Goal: Task Accomplishment & Management: Manage account settings

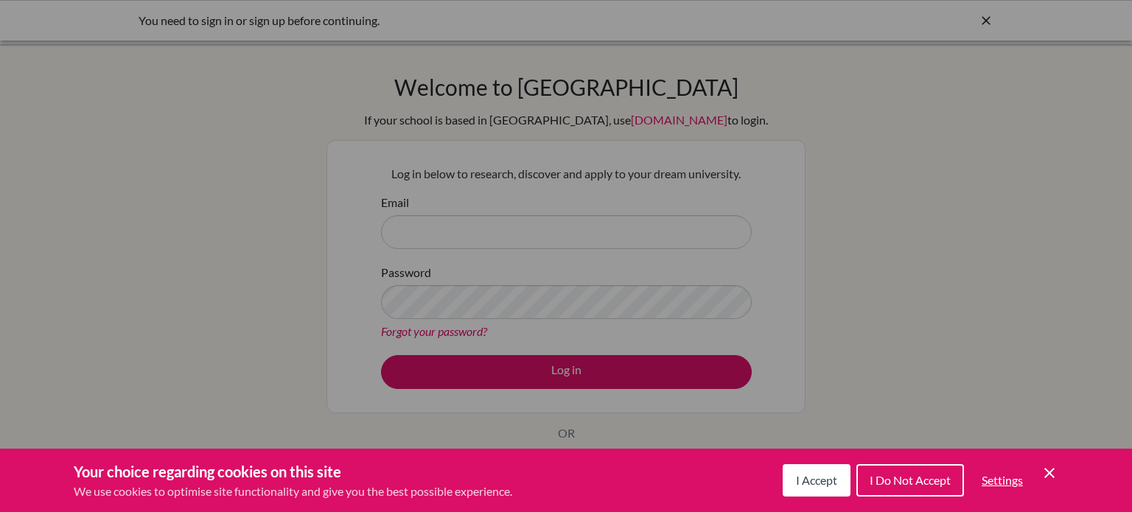
click at [825, 481] on span "I Accept" at bounding box center [816, 480] width 41 height 14
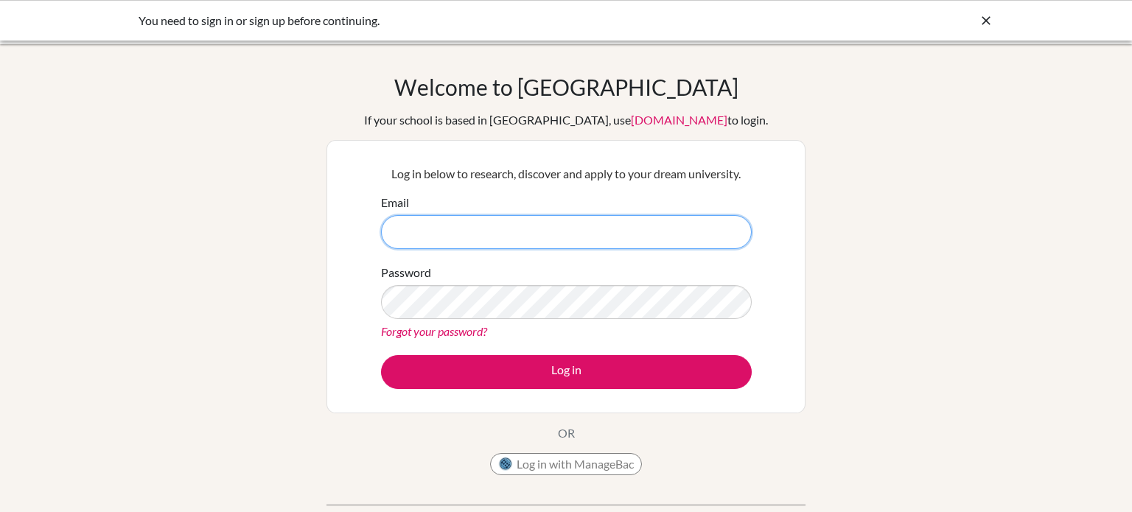
click at [521, 225] on input "Email" at bounding box center [566, 232] width 371 height 34
click at [631, 115] on link "[DOMAIN_NAME]" at bounding box center [679, 120] width 97 height 14
type input "yara.khalid@summitschool.ae"
click at [513, 238] on input "yara.khalid@summitschool.ae" at bounding box center [566, 232] width 371 height 34
click at [437, 332] on link "Forgot your password?" at bounding box center [434, 331] width 106 height 14
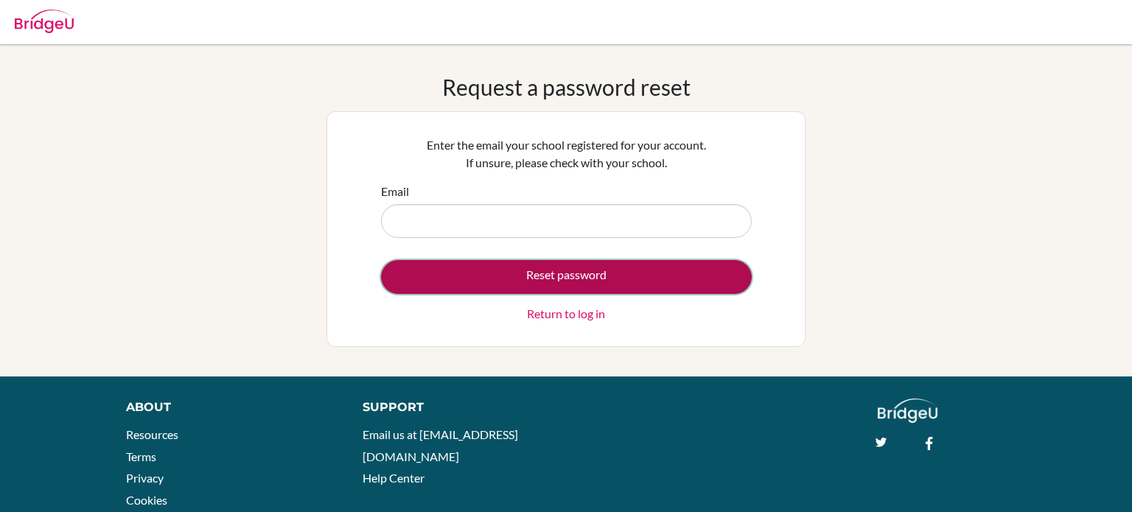
click at [517, 285] on button "Reset password" at bounding box center [566, 277] width 371 height 34
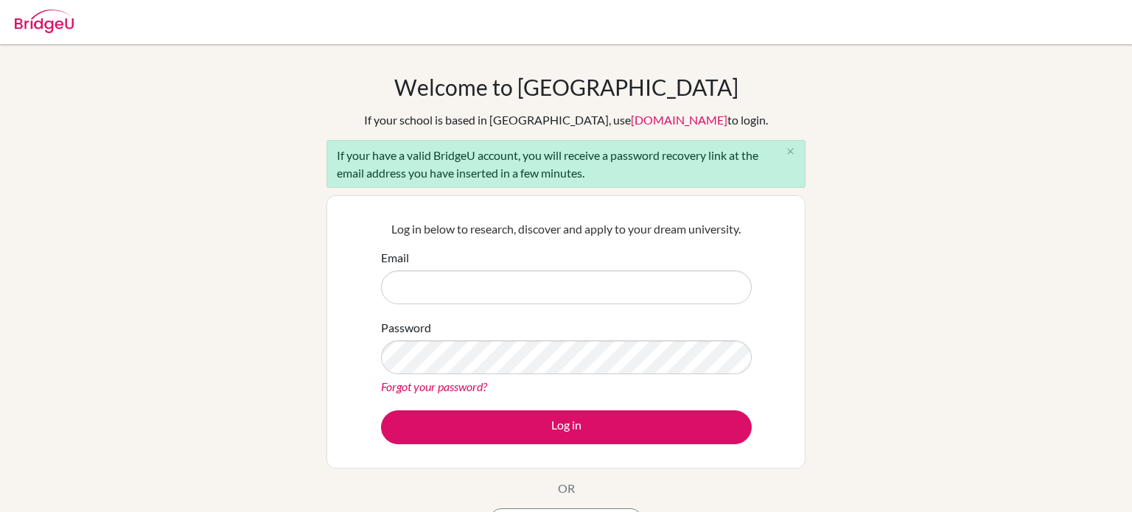
click at [434, 389] on link "Forgot your password?" at bounding box center [434, 387] width 106 height 14
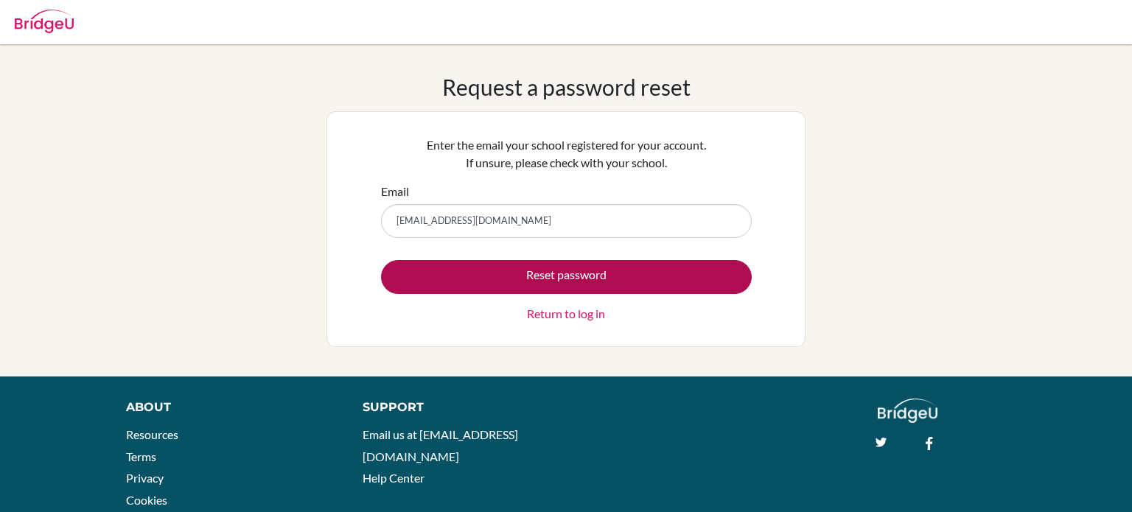
type input "[EMAIL_ADDRESS][DOMAIN_NAME]"
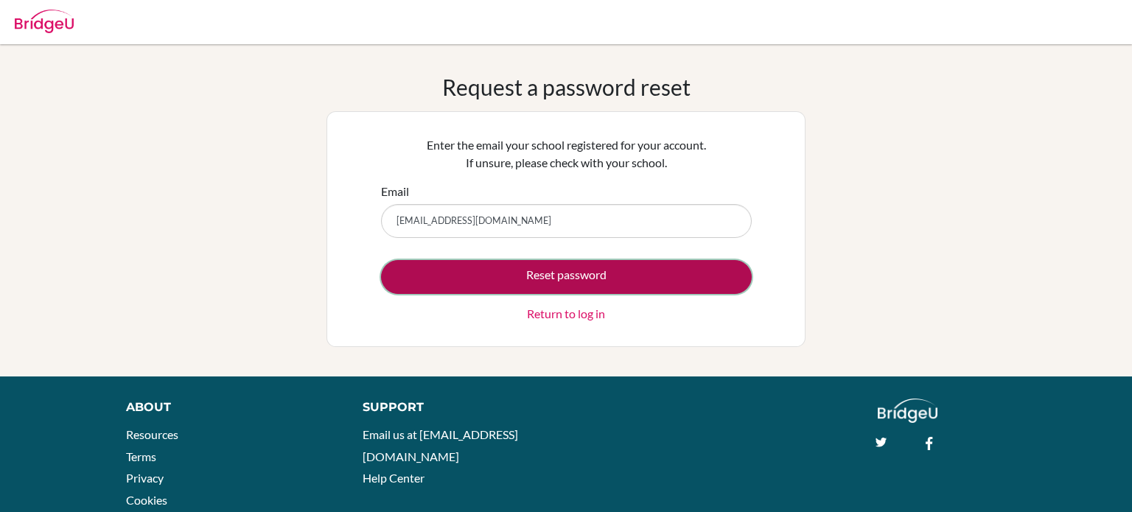
click at [507, 273] on button "Reset password" at bounding box center [566, 277] width 371 height 34
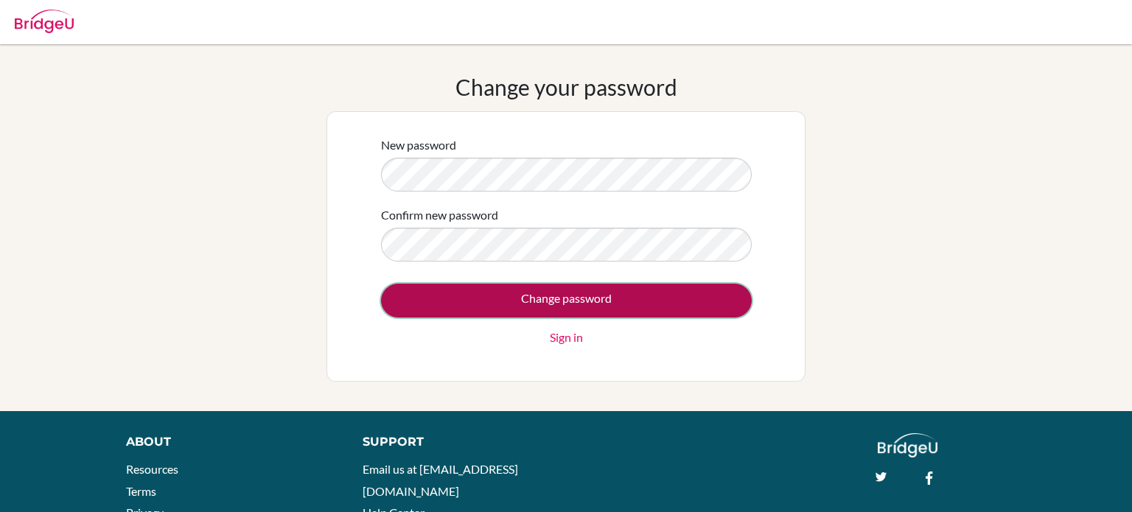
click at [689, 297] on input "Change password" at bounding box center [566, 301] width 371 height 34
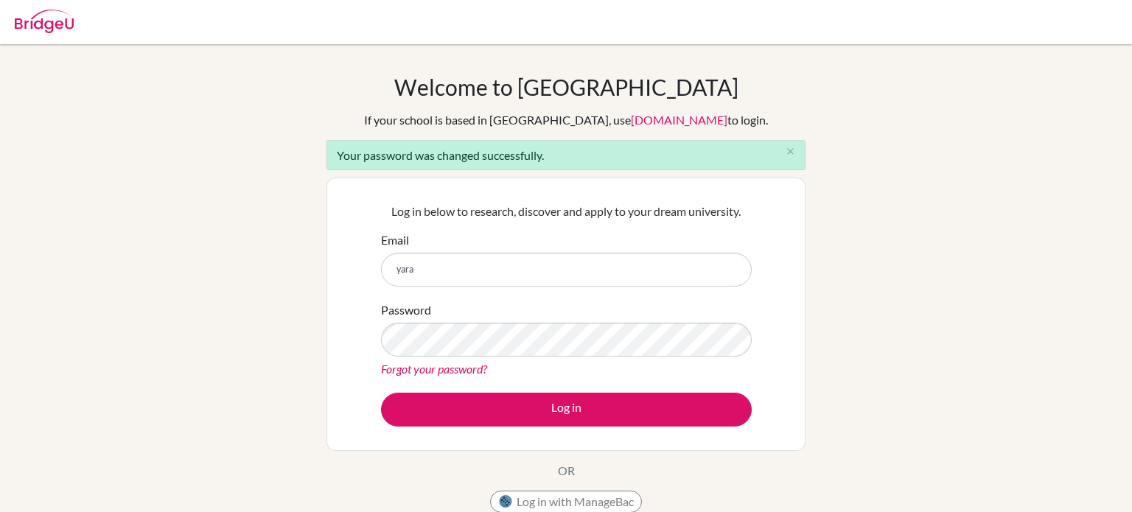
type input "[EMAIL_ADDRESS][DOMAIN_NAME]"
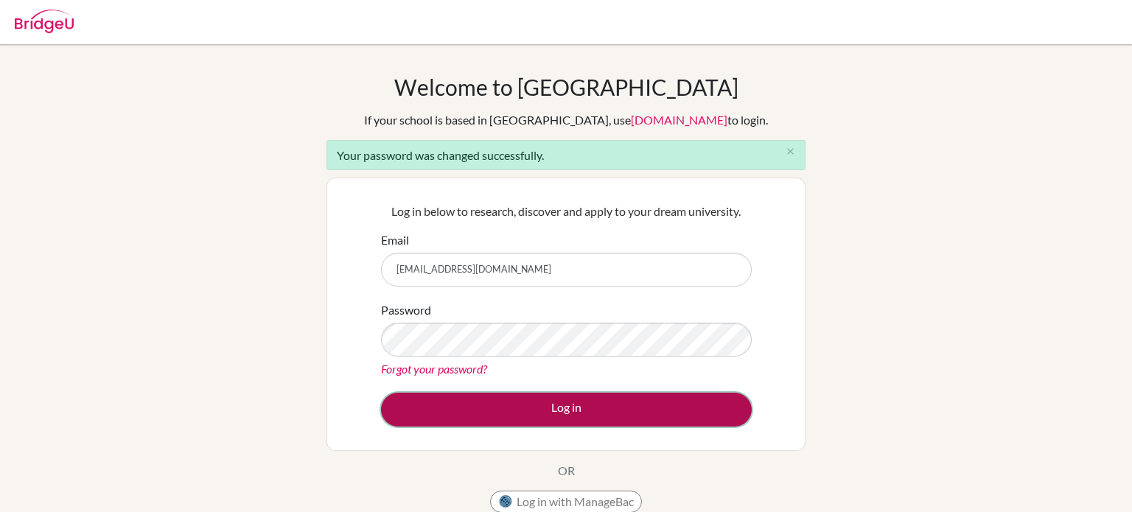
click at [531, 425] on button "Log in" at bounding box center [566, 410] width 371 height 34
